Goal: Feedback & Contribution: Contribute content

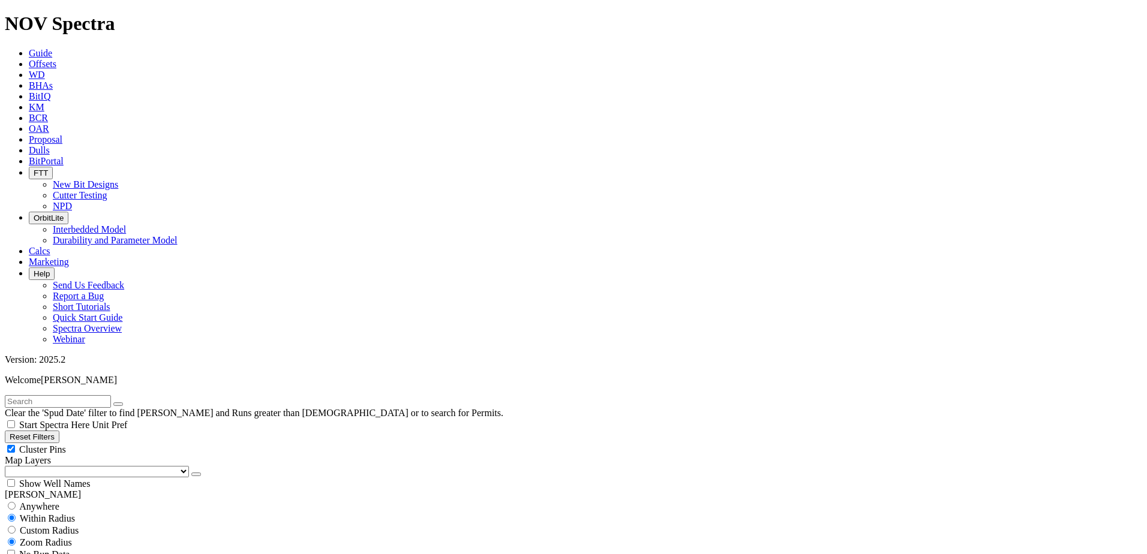
scroll to position [240, 0]
click at [50, 145] on link "Dulls" at bounding box center [39, 150] width 21 height 10
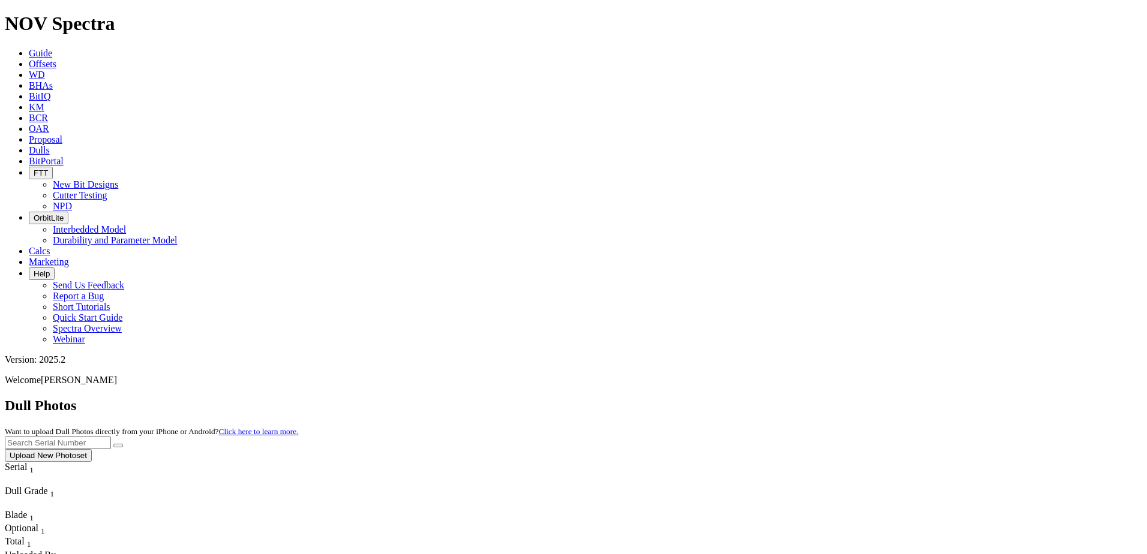
click at [92, 449] on button "Upload New Photoset" at bounding box center [48, 455] width 87 height 13
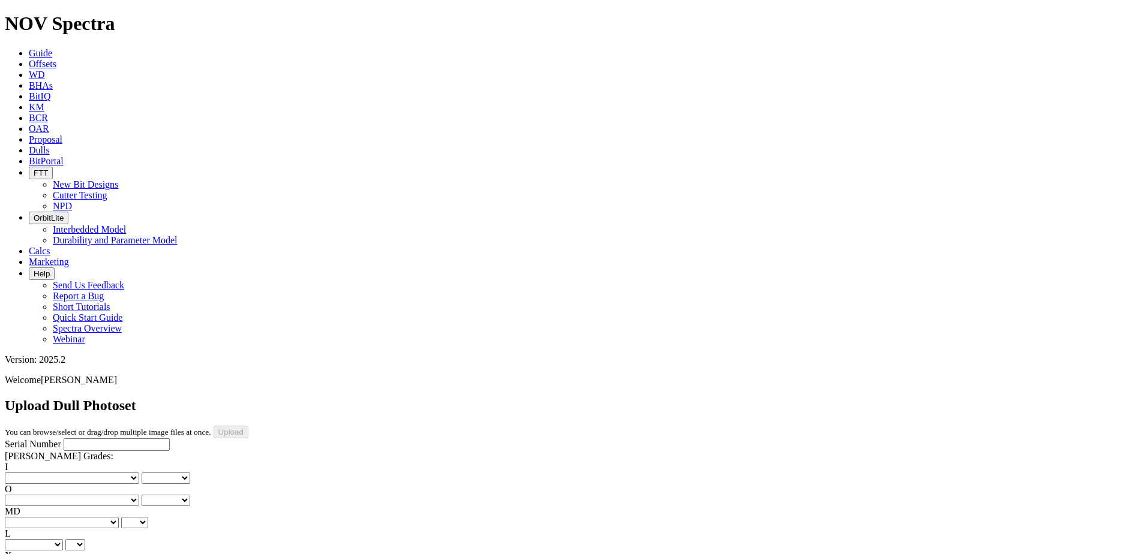
click at [66, 438] on input "Serial Number" at bounding box center [117, 444] width 106 height 13
click at [78, 438] on input "A" at bounding box center [117, 444] width 106 height 13
type input "A314520"
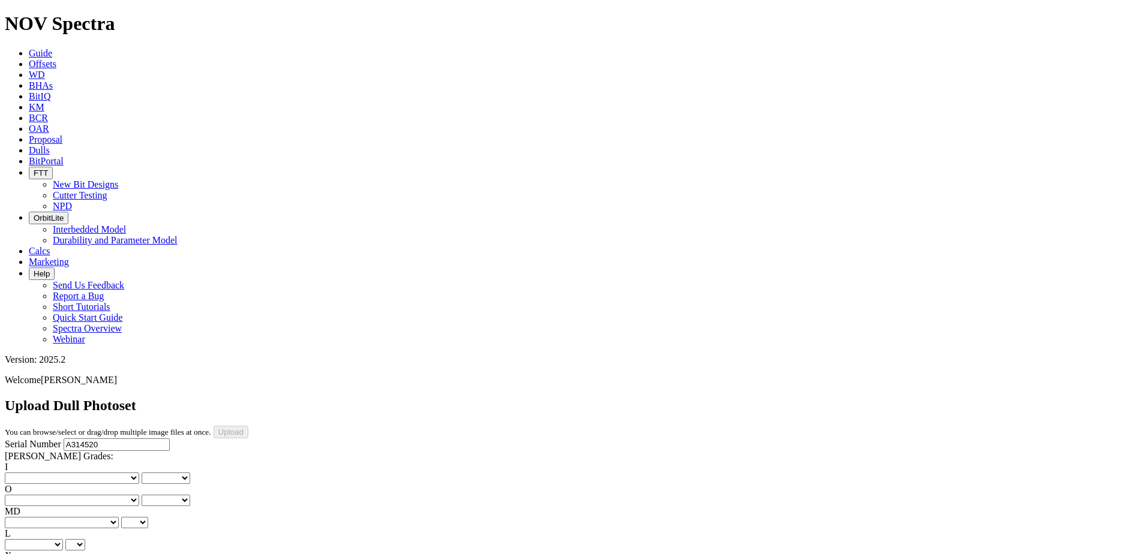
click at [57, 473] on select "No lost, worn or damaged cutters 0 1 2 3 4 5 6 7 8 No diamond table left on any…" at bounding box center [72, 478] width 134 height 11
select select "number:1"
click at [24, 473] on select "No lost, worn or damaged cutters 0 1 2 3 4 5 6 7 8 No diamond table left on any…" at bounding box center [72, 478] width 134 height 11
select select "number:1"
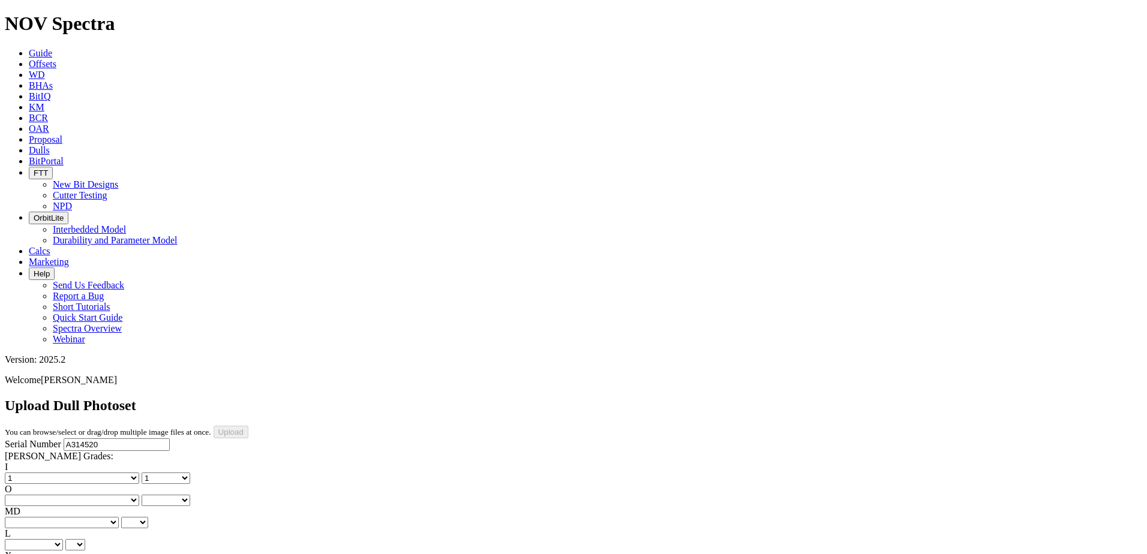
click at [92, 495] on select "No lost, worn or damaged cutters 0 1 2 3 4 5 6 7 8 No diamond table left on any…" at bounding box center [72, 500] width 134 height 11
select select "number:1"
click at [85, 495] on select "No lost, worn or damaged cutters 0 1 2 3 4 5 6 7 8 No diamond table left on any…" at bounding box center [72, 500] width 134 height 11
select select "number:1"
click at [70, 517] on select "BF - Bond Failure BT - Broken Teeth/Cutters BU - Balled Up Bit CR - Cored CT - …" at bounding box center [62, 522] width 114 height 11
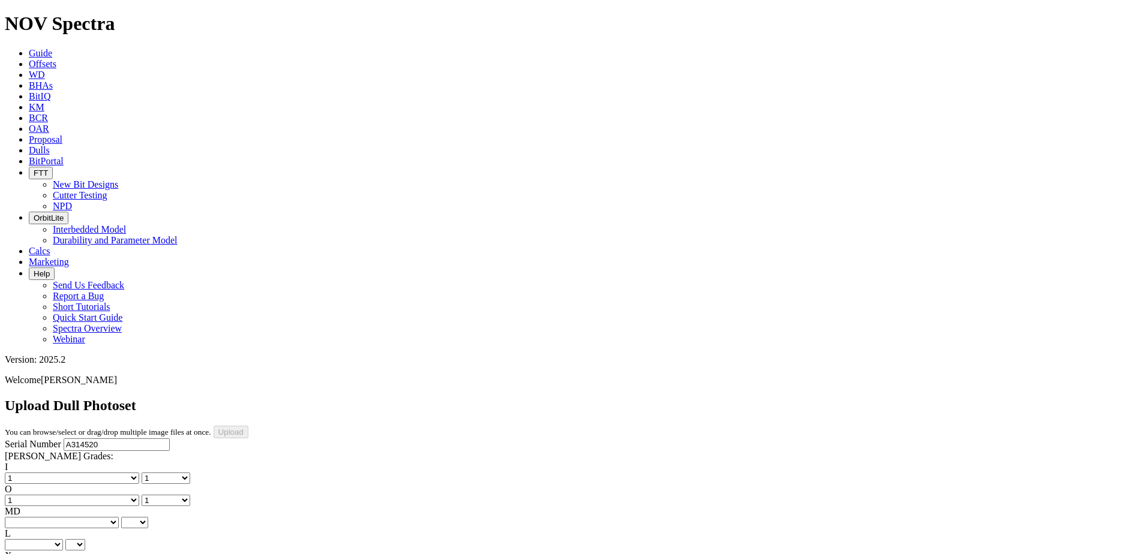
select select "string:BT"
click at [24, 517] on select "BF - Bond Failure BT - Broken Teeth/Cutters BU - Balled Up Bit CR - Cored CT - …" at bounding box center [62, 522] width 114 height 11
select select "string:BT"
click at [63, 539] on select "A - All C - Cone G - Gauge N - Nose S - Shoulder T - Taper" at bounding box center [34, 544] width 58 height 11
select select "string:S"
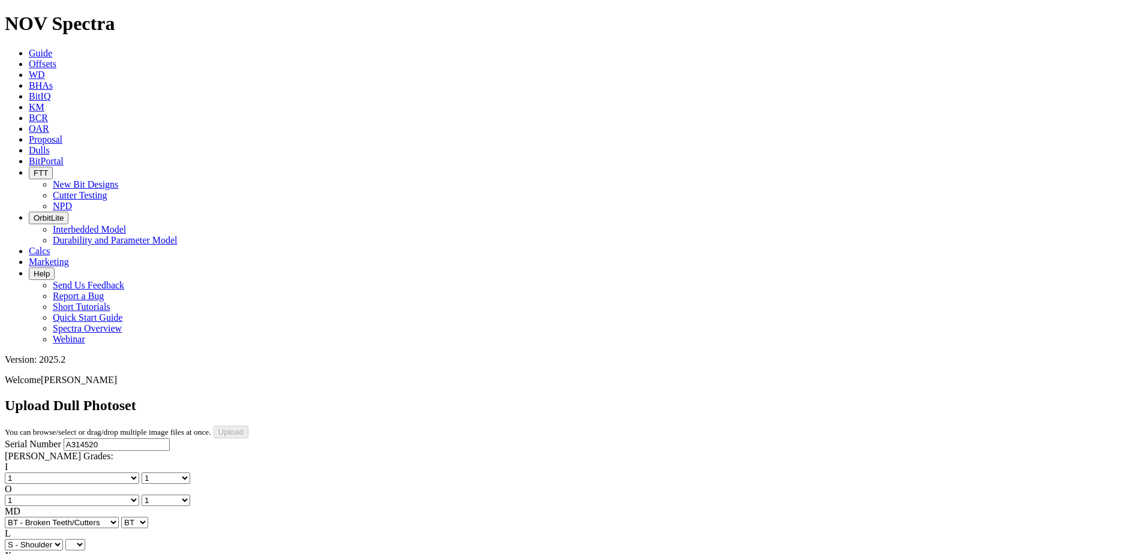
click at [63, 539] on select "A - All C - Cone G - Gauge N - Nose S - Shoulder T - Taper" at bounding box center [34, 544] width 58 height 11
select select "string:S"
select select "string:X"
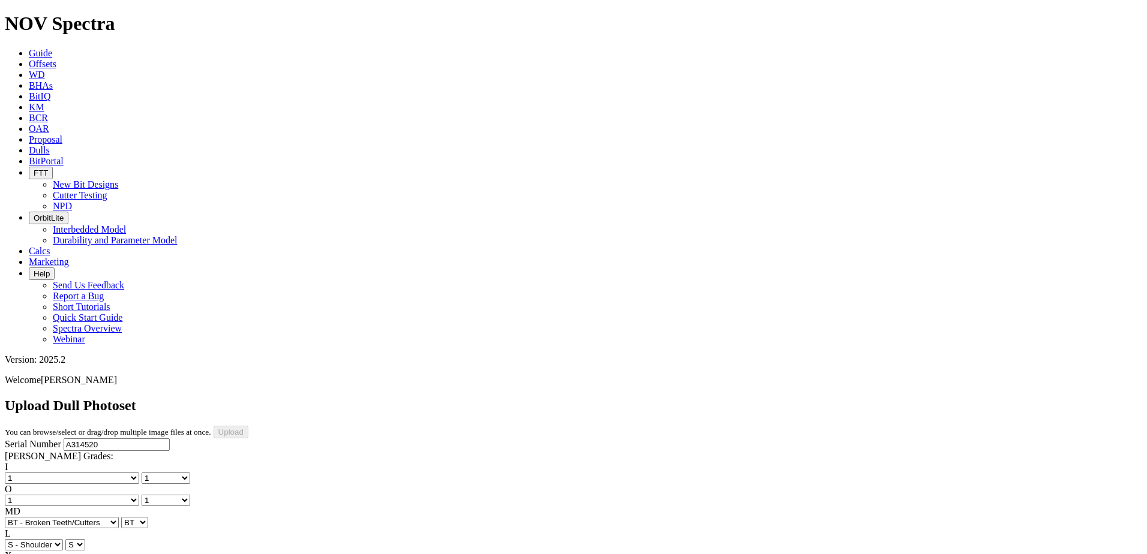
select select "string:X"
select select "string:I"
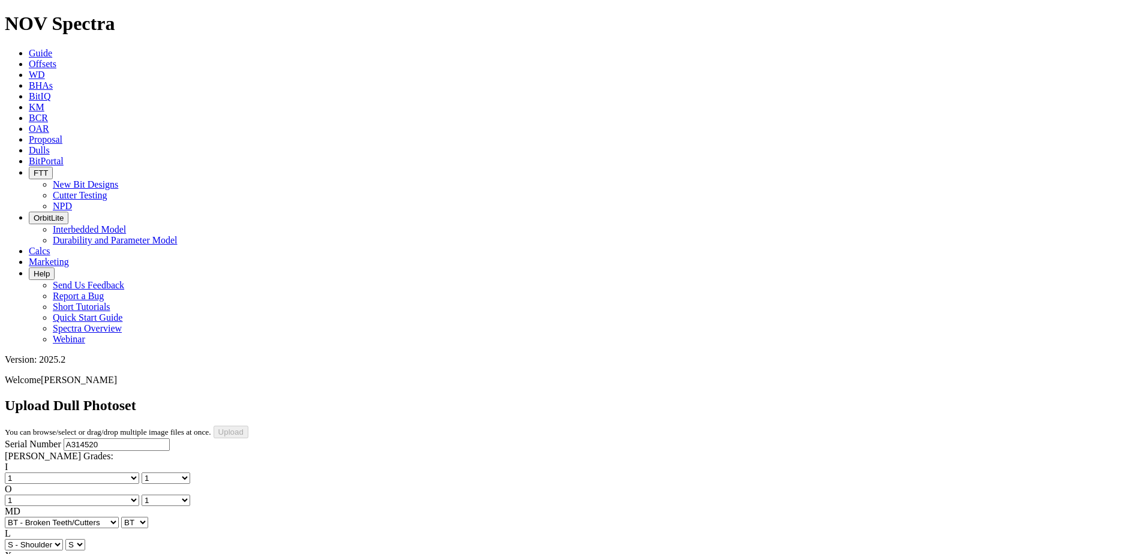
select select "string:WT"
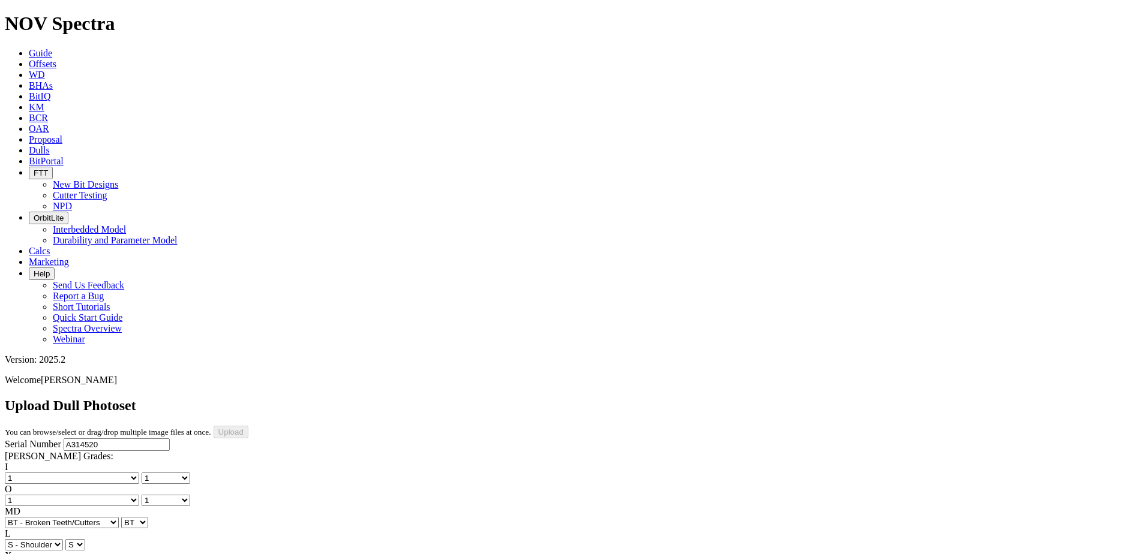
select select "string:CT"
select select "string:TD"
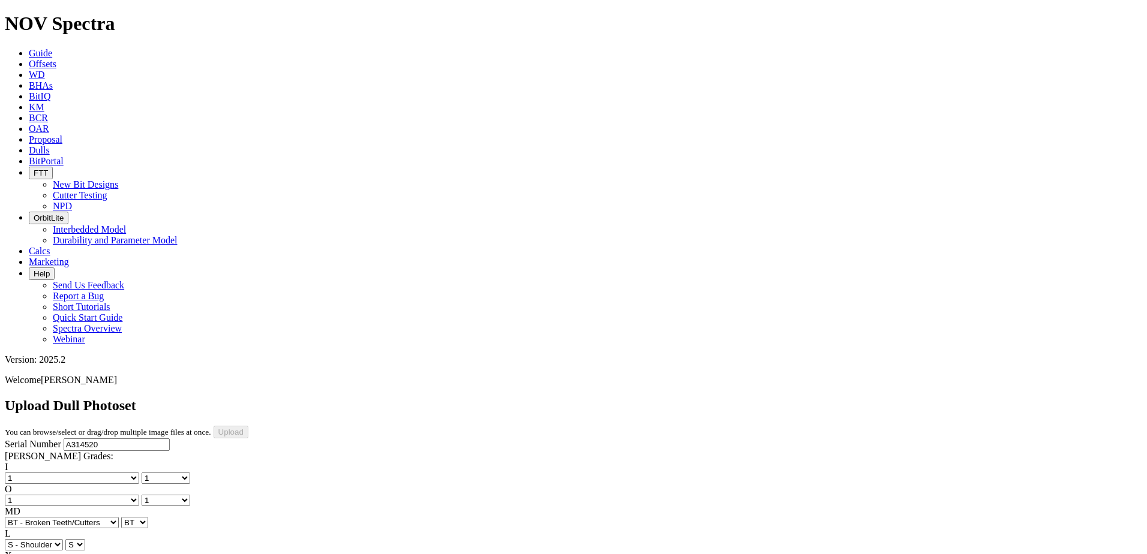
select select "string:TD"
